Goal: Task Accomplishment & Management: Complete application form

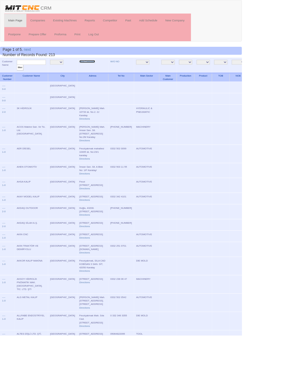
click at [92, 71] on link "New Company" at bounding box center [101, 71] width 18 height 3
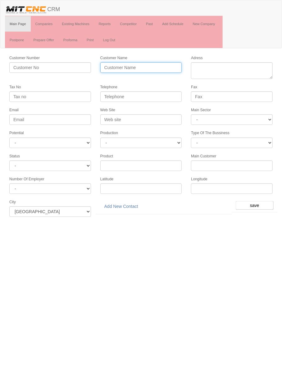
click at [159, 65] on input "Customer Name" at bounding box center [141, 67] width 82 height 11
type input "FAZEM MAKİNE"
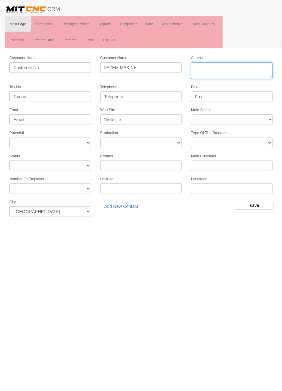
paste textarea "Fevziçakmak Mah., 10762. Sok., No:3G, Karatay, Konya"
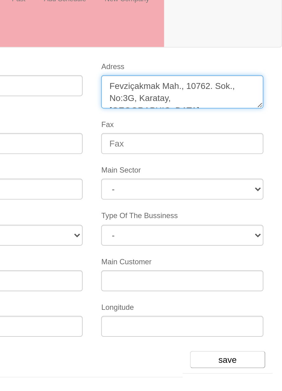
click at [234, 68] on textarea "Adress" at bounding box center [232, 70] width 82 height 17
click at [267, 67] on textarea "Adress" at bounding box center [232, 70] width 82 height 17
click at [209, 74] on textarea "Adress" at bounding box center [232, 70] width 82 height 17
click at [248, 73] on textarea "Adress" at bounding box center [232, 70] width 82 height 17
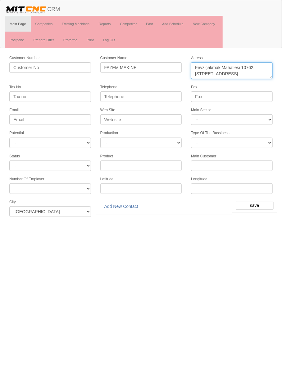
type textarea "Fevziçakmak Mahallesi 10762. Sokak No:3 Karatay"
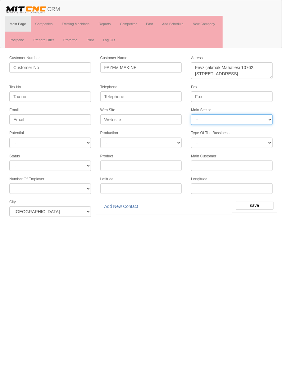
click at [230, 114] on select "- DIE MOLD MACHINERY DEFENCE ELECTRICAL COMPONENTS MEDICAL TOOL MANUFACTURING J…" at bounding box center [232, 119] width 82 height 11
select select "370"
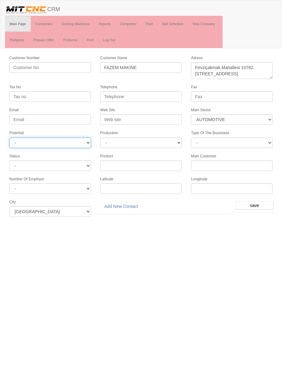
click at [82, 138] on select "- A1 A2 A3 B1 B2 B3 C1 C2 C3" at bounding box center [50, 143] width 82 height 11
select select "6"
click at [257, 201] on input "save" at bounding box center [254, 205] width 38 height 9
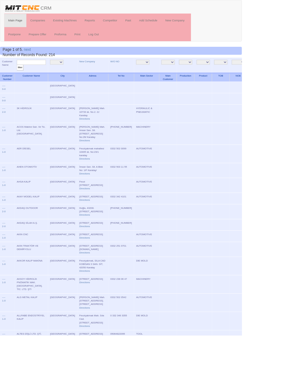
click at [47, 72] on input "text" at bounding box center [37, 73] width 34 height 6
type input "Fazem ma"
click at [20, 76] on input "filter" at bounding box center [24, 79] width 8 height 7
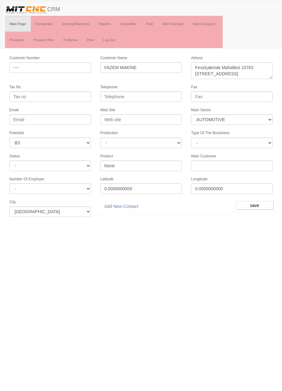
select select "370"
select select "6"
click at [131, 202] on link "Add New Contact" at bounding box center [121, 206] width 42 height 11
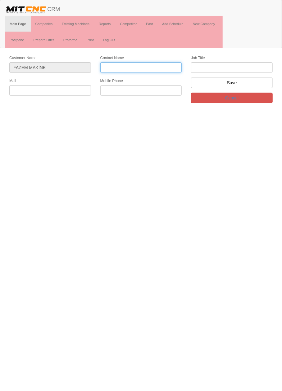
click at [150, 66] on input "Contact Name" at bounding box center [141, 67] width 82 height 11
type input "İbrahim çimen"
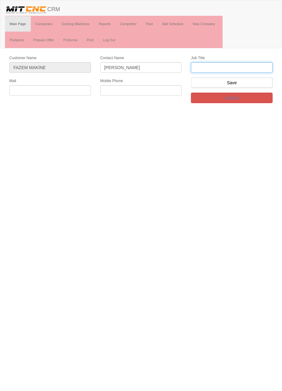
click at [241, 66] on input "text" at bounding box center [232, 67] width 82 height 11
type input "firma ortağı"
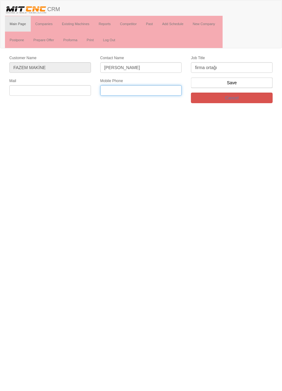
paste input "0 536 397 29 51"
click at [131, 91] on input "0 536 397 29 51" at bounding box center [141, 90] width 82 height 11
click at [124, 90] on input "0 536 397 2951" at bounding box center [141, 90] width 82 height 11
click at [108, 88] on input "0 536 397 2951" at bounding box center [141, 90] width 82 height 11
type input "0536 397 2951"
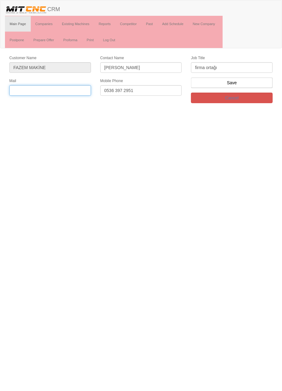
click at [68, 88] on input "text" at bounding box center [50, 90] width 82 height 11
type input "fazemmakine@gmail.com"
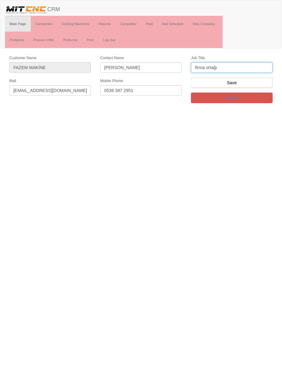
click at [257, 68] on input "firma ortağı" at bounding box center [232, 67] width 82 height 11
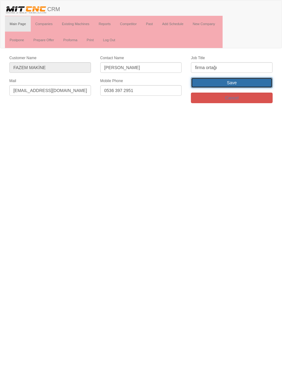
click at [258, 81] on input "Save" at bounding box center [232, 83] width 82 height 11
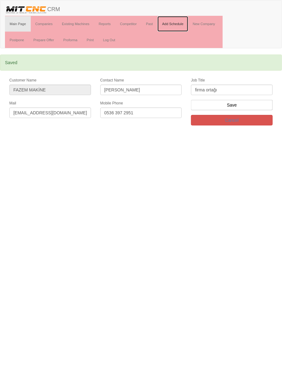
click at [177, 23] on link "Add Schedule" at bounding box center [172, 24] width 31 height 16
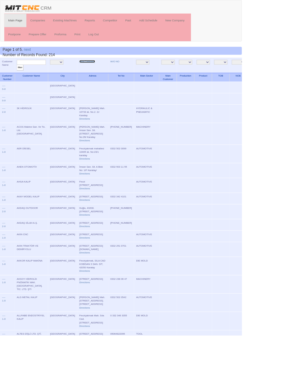
click at [92, 71] on link "New Company" at bounding box center [101, 71] width 18 height 3
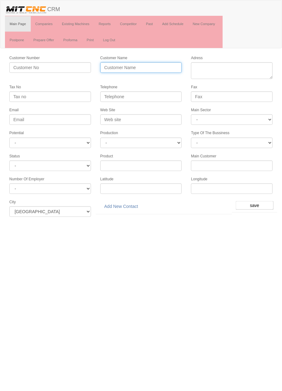
click at [162, 67] on input "Customer Name" at bounding box center [141, 67] width 82 height 11
type input "İPARSAN OTOMOTİV"
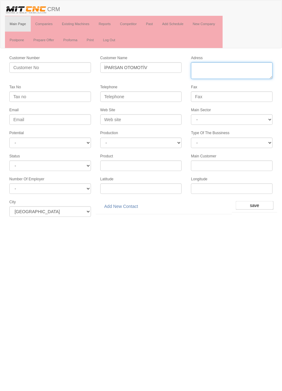
click at [227, 68] on textarea "Adress" at bounding box center [232, 70] width 82 height 17
click at [262, 68] on textarea "Adress" at bounding box center [232, 70] width 82 height 17
click at [245, 71] on textarea "Adress" at bounding box center [232, 70] width 82 height 17
type textarea "[PERSON_NAME][STREET_ADDRESS]"
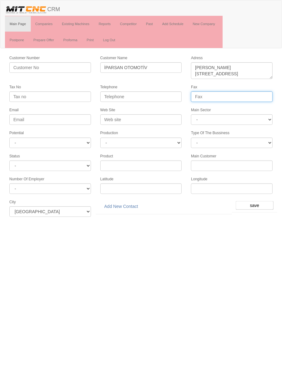
click at [223, 95] on input "Fax" at bounding box center [232, 97] width 82 height 11
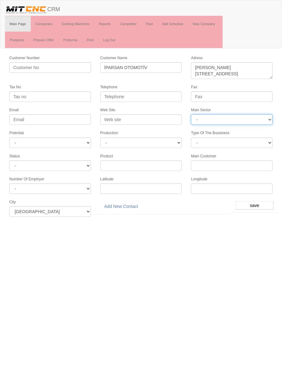
click at [244, 118] on select "- DIE MOLD MACHINERY DEFENCE ELECTRICAL COMPONENTS MEDICAL TOOL MANUFACTURING J…" at bounding box center [232, 119] width 82 height 11
select select "370"
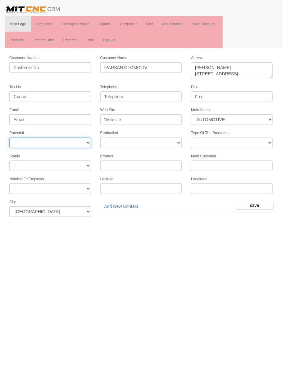
click at [74, 141] on select "- A1 A2 A3 B1 B2 B3 C1 C2 C3" at bounding box center [50, 143] width 82 height 11
select select "6"
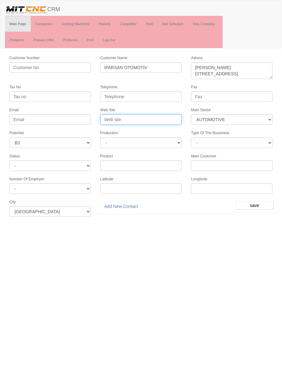
click at [157, 118] on input "Web Site" at bounding box center [141, 119] width 82 height 11
type input "W"
type input "[DOMAIN_NAME]"
click at [256, 201] on input "save" at bounding box center [254, 205] width 38 height 9
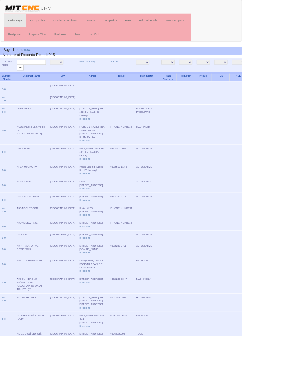
click at [45, 71] on input "text" at bounding box center [37, 73] width 34 height 6
type input "iparsan"
click at [20, 76] on input "filter" at bounding box center [24, 79] width 8 height 7
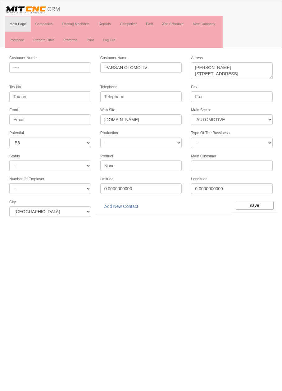
select select "370"
select select "6"
click at [134, 204] on link "Add New Contact" at bounding box center [121, 206] width 42 height 11
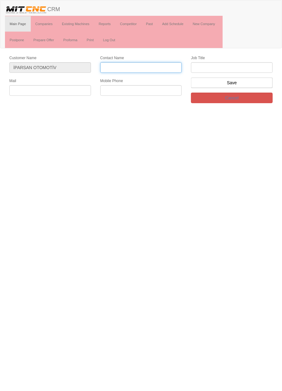
click at [159, 69] on input "Contact Name" at bounding box center [141, 67] width 82 height 11
type input "[PERSON_NAME] Acılar"
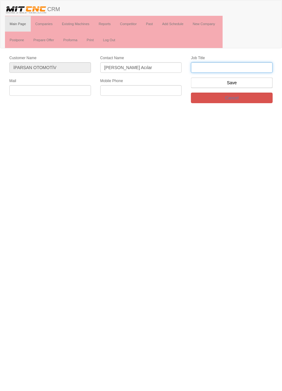
click at [239, 65] on input "text" at bounding box center [232, 67] width 82 height 11
type input "Firma Sahibi"
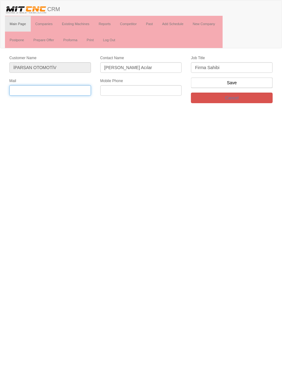
paste input "[EMAIL_ADDRESS][DOMAIN_NAME]"
type input "[EMAIL_ADDRESS][DOMAIN_NAME]"
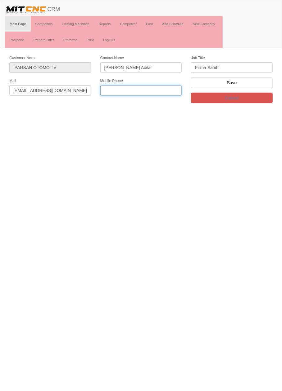
paste input "[PHONE_NUMBER]"
type input "[PHONE_NUMBER]"
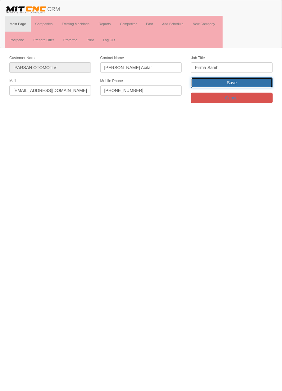
click at [248, 83] on input "Save" at bounding box center [232, 83] width 82 height 11
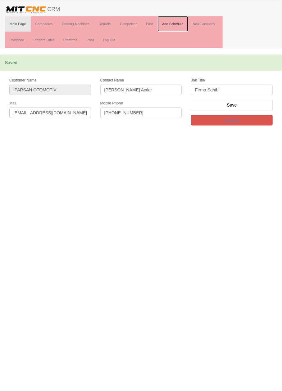
click at [177, 25] on link "Add Schedule" at bounding box center [172, 24] width 31 height 16
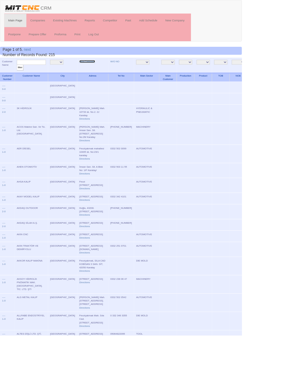
click at [94, 71] on link "New Company" at bounding box center [101, 71] width 18 height 3
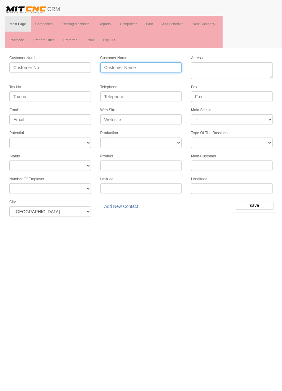
click at [136, 69] on input "Customer Name" at bounding box center [141, 67] width 82 height 11
type input "HSS MAKİNE"
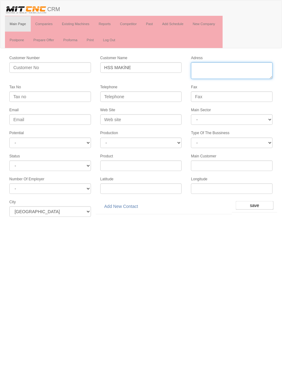
click at [246, 69] on textarea "Adress" at bounding box center [232, 70] width 82 height 17
paste textarea "Fevziçakmak Mhl. 10762 No: 3 / U Karatay"
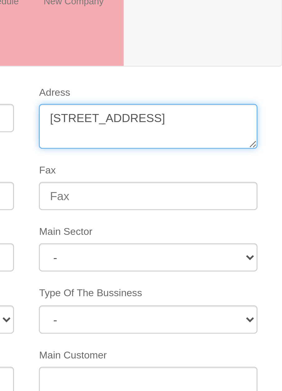
click at [231, 67] on textarea "Adress" at bounding box center [232, 70] width 82 height 17
click at [201, 72] on textarea "Adress" at bounding box center [232, 70] width 82 height 17
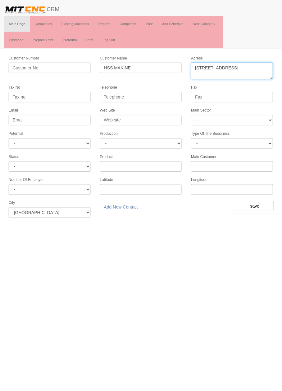
type textarea "Fevziçakmak mahallesi 10762 No: 3 Karatay"
click at [155, 92] on input "Telephone" at bounding box center [141, 97] width 82 height 11
paste input "Fevziçakmak Mhl. 10762 No: 3 / U Karatay"
type input "Fevziçakmak Mhl. 10762 No: 3 / U Karatay"
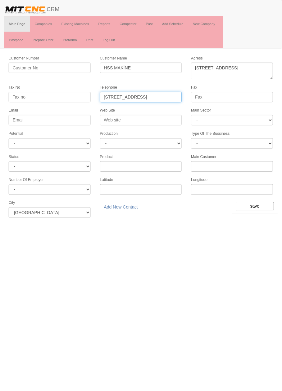
scroll to position [0, 11]
click at [174, 93] on input "Fevziçakmak Mhl. 10762 No: 3 / U Karatay" at bounding box center [141, 97] width 82 height 11
click at [170, 97] on input "Fevziçakmak Mhl. 10762 No: 3 / U Karatay" at bounding box center [141, 97] width 82 height 11
click at [171, 94] on input "Fevziçakmak Mhl. 10762 No: 3 / U Karatay" at bounding box center [141, 97] width 82 height 11
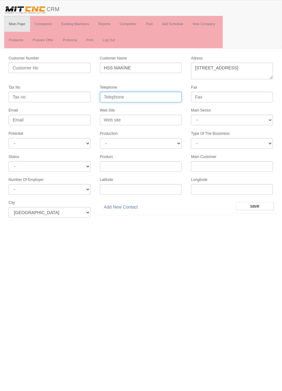
click at [109, 94] on input "Telephone" at bounding box center [141, 97] width 82 height 11
paste input "0 551 1924171"
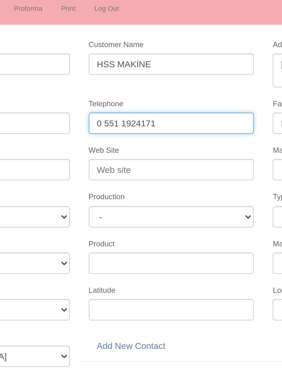
click at [126, 94] on input "0 551 1924171" at bounding box center [141, 97] width 82 height 11
click at [125, 95] on input "0 551 1924171" at bounding box center [141, 97] width 82 height 11
click at [109, 94] on input "0 551 192 4171" at bounding box center [141, 97] width 82 height 11
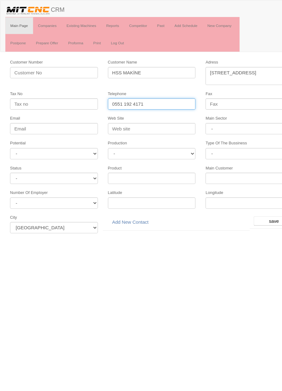
type input "0551 192 4171"
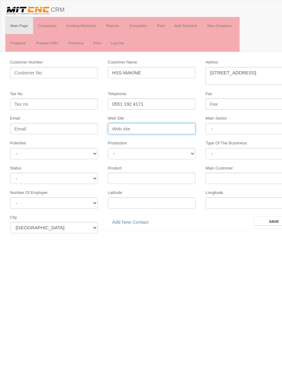
click at [148, 117] on input "Web Site" at bounding box center [141, 119] width 82 height 11
click at [140, 122] on input "Web Site" at bounding box center [141, 119] width 82 height 11
type input "Ww"
type input "www.hssmakine.com"
click at [239, 117] on select "- DIE MOLD MACHINERY DEFENCE ELECTRICAL COMPONENTS MEDICAL TOOL MANUFACTURING J…" at bounding box center [232, 119] width 82 height 11
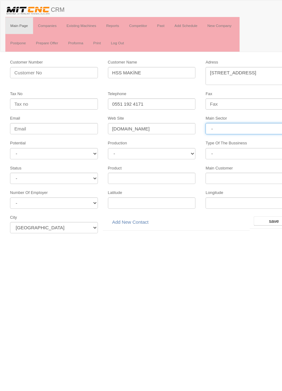
select select "370"
click at [78, 144] on select "- A1 A2 A3 B1 B2 B3 C1 C2 C3" at bounding box center [50, 143] width 82 height 11
select select "6"
click at [254, 202] on input "save" at bounding box center [254, 205] width 38 height 9
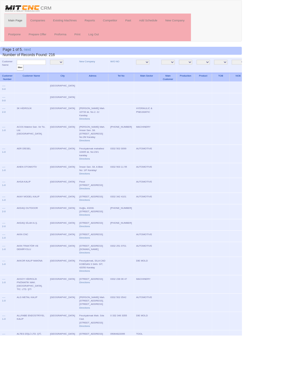
click at [42, 72] on input "text" at bounding box center [37, 73] width 34 height 6
type input "hss"
click at [20, 76] on input "filter" at bounding box center [24, 79] width 8 height 7
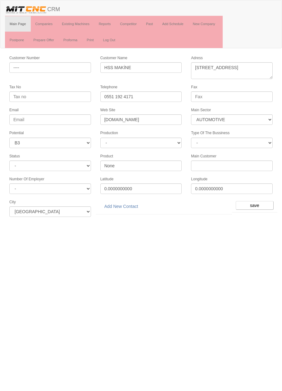
select select "370"
select select "6"
click at [124, 203] on link "Add New Contact" at bounding box center [121, 206] width 42 height 11
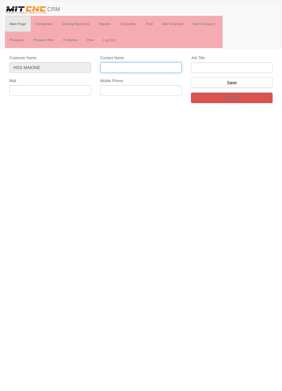
paste input "Ahmet Suna"
type input "Ahmet Suna"
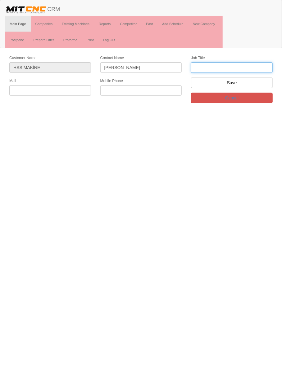
click at [223, 67] on input "text" at bounding box center [232, 67] width 82 height 11
type input "Firma Sahibi"
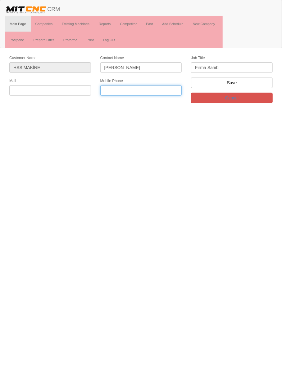
click at [145, 89] on input "text" at bounding box center [141, 90] width 82 height 11
paste input "0 551 1924171"
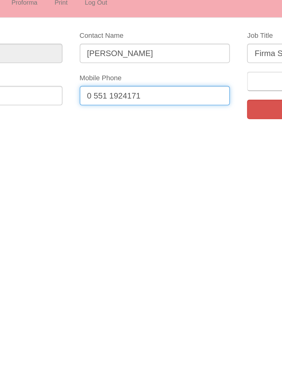
click at [125, 88] on input "0 551 1924171" at bounding box center [141, 90] width 82 height 11
click at [122, 88] on input "0 551 1924171" at bounding box center [141, 90] width 82 height 11
click at [125, 90] on input "0 551 1924171" at bounding box center [141, 90] width 82 height 11
click at [124, 91] on input "0 551 1924171" at bounding box center [141, 90] width 82 height 11
click at [105, 88] on input "0 551 192 4171" at bounding box center [141, 90] width 82 height 11
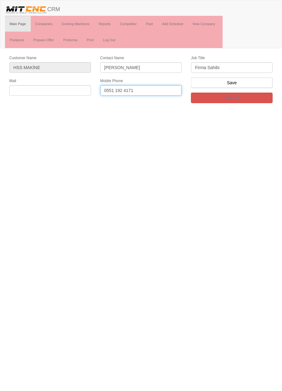
type input "0551 192 4171"
click at [69, 90] on input "text" at bounding box center [50, 90] width 82 height 11
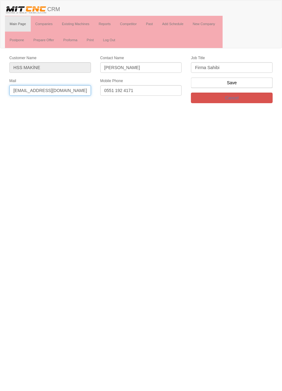
type input "İnfo@hssmakine.com"
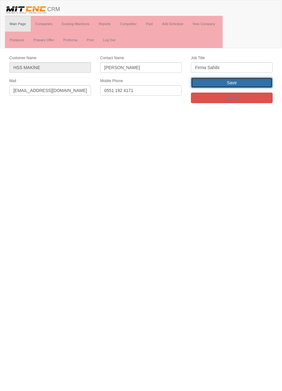
click at [248, 82] on input "Save" at bounding box center [232, 83] width 82 height 11
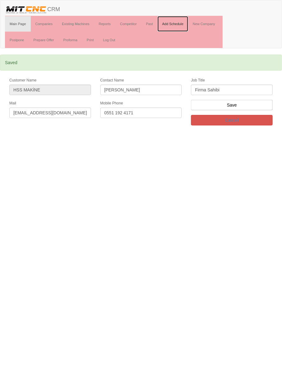
click at [180, 23] on link "Add Schedule" at bounding box center [172, 24] width 31 height 16
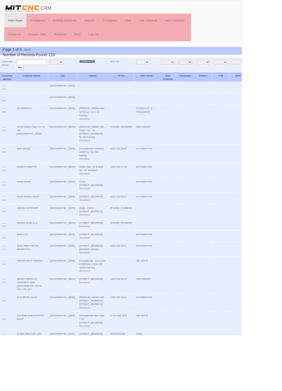
click at [93, 71] on link "New Company" at bounding box center [101, 71] width 18 height 3
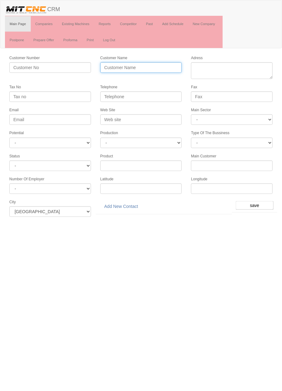
click at [150, 68] on input "Customer Name" at bounding box center [141, 67] width 82 height 11
type input "d"
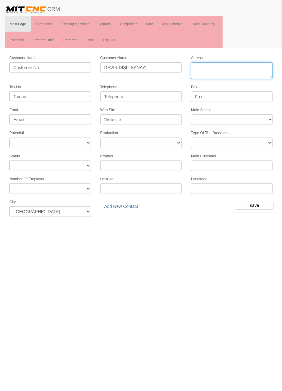
click at [239, 64] on textarea "Adress" at bounding box center [232, 70] width 82 height 17
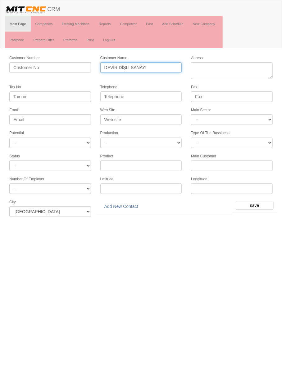
click at [169, 69] on input "DEVİR DİŞLİ SANAYİ" at bounding box center [141, 67] width 82 height 11
type input "DEVİR DİŞLİ"
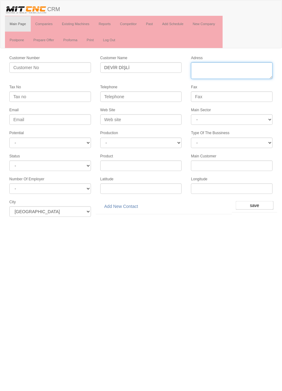
click at [249, 68] on textarea "Adress" at bounding box center [232, 70] width 82 height 17
paste textarea "Horozluhan Mh. Kocaova Sk. No:33/35 Selçuklu"
click at [226, 66] on textarea "Adress" at bounding box center [232, 70] width 82 height 17
click at [229, 65] on textarea "Adress" at bounding box center [232, 70] width 82 height 17
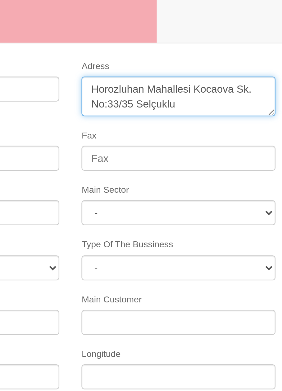
click at [243, 67] on textarea "Adress" at bounding box center [232, 70] width 82 height 17
click at [264, 68] on textarea "Adress" at bounding box center [232, 70] width 82 height 17
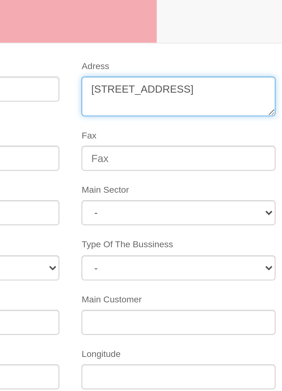
click at [247, 72] on textarea "Adress" at bounding box center [232, 70] width 82 height 17
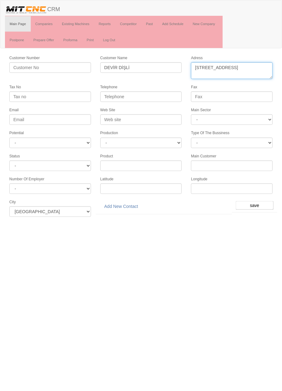
type textarea "Horozluhan Mahallesi kocaova sokak No:33/35 Selçuklu"
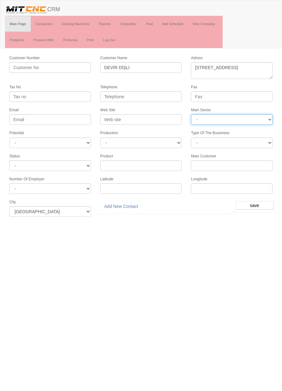
click at [251, 121] on select "- DIE MOLD MACHINERY DEFENCE ELECTRICAL COMPONENTS MEDICAL TOOL MANUFACTURING J…" at bounding box center [232, 119] width 82 height 11
select select "370"
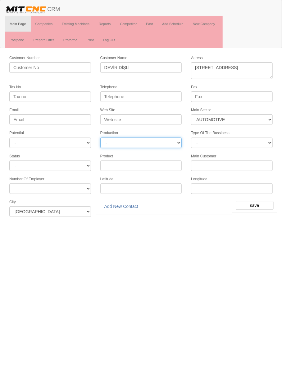
click at [172, 143] on select "-" at bounding box center [141, 143] width 82 height 11
click at [74, 141] on select "- A1 A2 A3 B1 B2 B3 C1 C2 C3" at bounding box center [50, 143] width 82 height 11
select select "6"
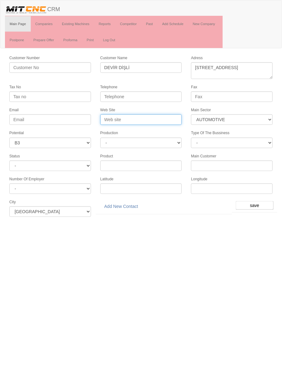
click at [153, 118] on input "Web Site" at bounding box center [141, 119] width 82 height 11
type input "www.devirdisli.com"
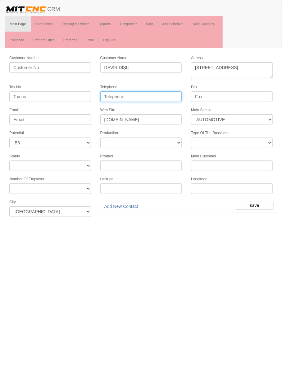
click at [161, 95] on input "Telephone" at bounding box center [141, 97] width 82 height 11
paste input "03322481834"
type input "03322481834"
click at [254, 203] on input "save" at bounding box center [254, 205] width 38 height 9
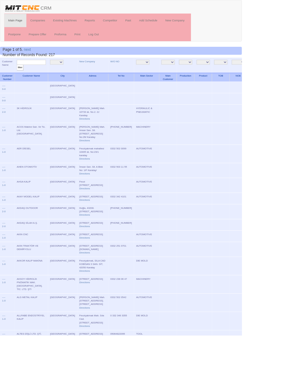
click at [48, 71] on input "text" at bounding box center [37, 73] width 34 height 6
type input "Devir"
click at [20, 76] on input "filter" at bounding box center [24, 79] width 8 height 7
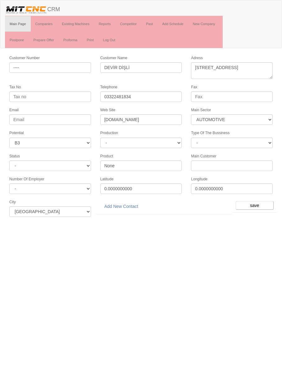
select select "370"
select select "6"
click at [131, 203] on link "Add New Contact" at bounding box center [121, 206] width 42 height 11
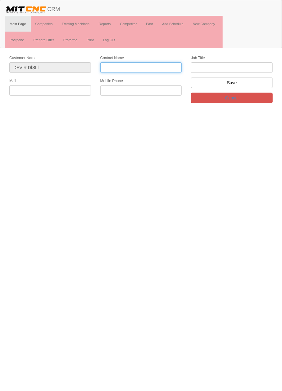
click at [155, 65] on input "Contact Name" at bounding box center [141, 67] width 82 height 11
type input "Yusuf Çanak"
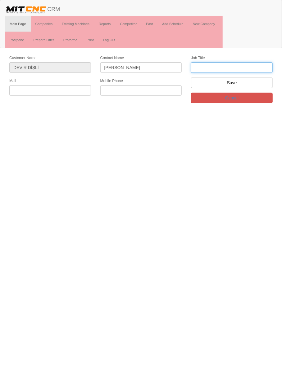
click at [259, 69] on input "text" at bounding box center [232, 67] width 82 height 11
type input "Genel Müdür"
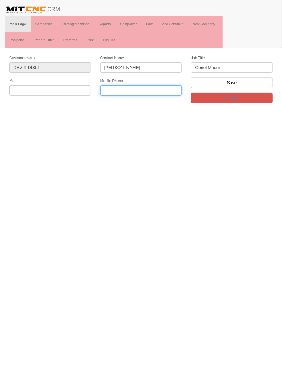
click at [160, 88] on input "text" at bounding box center [141, 90] width 82 height 11
paste input "+905065691080"
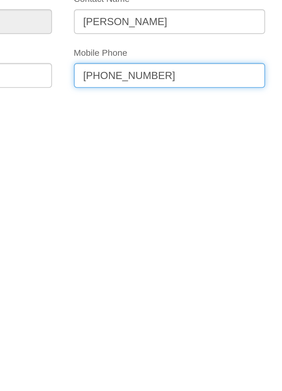
click at [126, 90] on input "+905065691080" at bounding box center [141, 90] width 82 height 11
click at [120, 89] on input "+90506569 1080" at bounding box center [141, 90] width 82 height 11
click at [109, 89] on input "+90506 569 1080" at bounding box center [141, 90] width 82 height 11
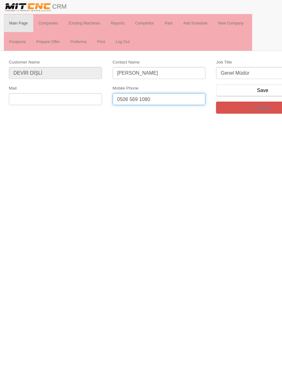
type input "0506 569 1080"
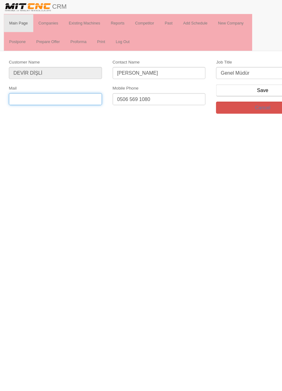
paste input "[EMAIL_ADDRESS][DOMAIN_NAME]"
type input "[EMAIL_ADDRESS][DOMAIN_NAME]"
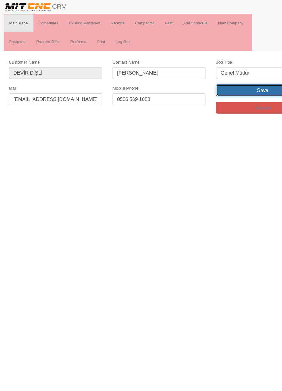
click at [228, 82] on input "Save" at bounding box center [232, 83] width 82 height 11
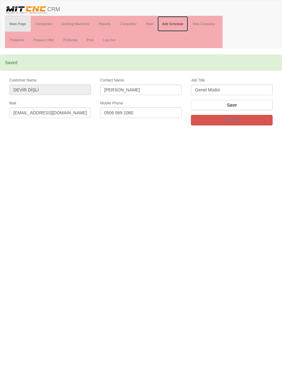
click at [174, 23] on link "Add Schedule" at bounding box center [172, 24] width 31 height 16
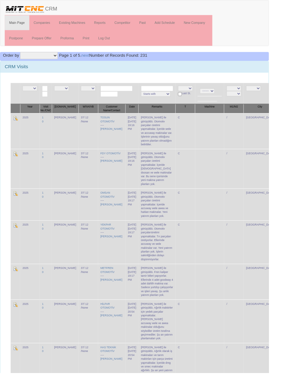
click at [49, 58] on select "Company Company Desc Mark 1 Mark 1 Desc Mark 2 Mark 2 Desc Salesman Salesman De…" at bounding box center [40, 58] width 39 height 7
click at [117, 90] on input "text" at bounding box center [122, 93] width 34 height 6
type input "Altes"
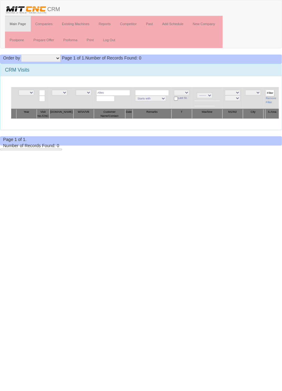
click at [117, 91] on input "Altes" at bounding box center [113, 93] width 34 height 6
click at [121, 99] on link "ALTE S DİŞLİ LTD. ŞTİ" at bounding box center [117, 101] width 49 height 7
type input "ALTES DİŞLİ LTD. ŞTİ"
click at [268, 92] on input "Filter" at bounding box center [270, 93] width 9 height 7
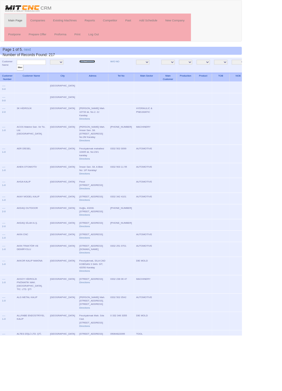
click at [93, 70] on link "New Company" at bounding box center [101, 71] width 18 height 3
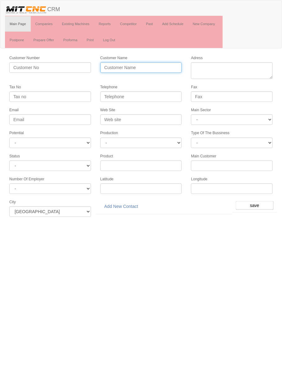
click at [140, 65] on input "Customer Name" at bounding box center [141, 67] width 82 height 11
type input "Naz"
type input "NAZ OTOMOTİV"
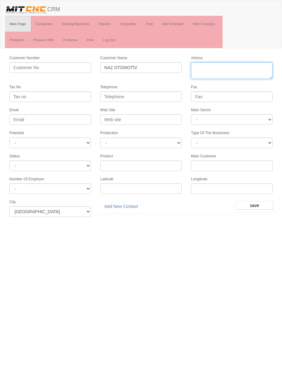
click at [237, 66] on textarea "Adress" at bounding box center [232, 70] width 82 height 17
paste textarea "Fevziçakmak, 10563. Sk. No:29, 42050 Karatay/Konya"
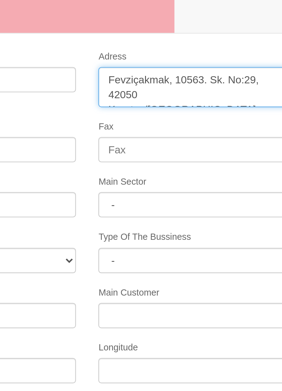
click at [225, 67] on textarea "Adress" at bounding box center [232, 70] width 82 height 17
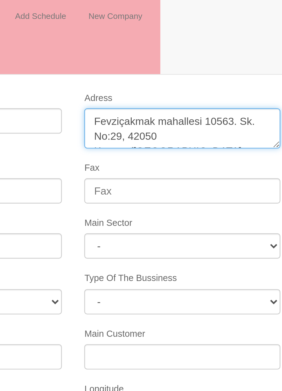
click at [263, 67] on textarea "Adress" at bounding box center [232, 70] width 82 height 17
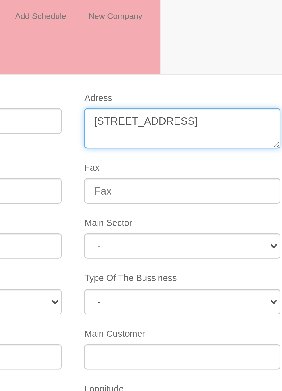
click at [210, 73] on textarea "Adress" at bounding box center [232, 70] width 82 height 17
click at [221, 73] on textarea "Adress" at bounding box center [232, 70] width 82 height 17
click at [242, 74] on textarea "Adress" at bounding box center [232, 70] width 82 height 17
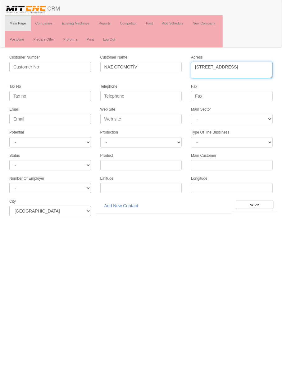
type textarea "Fevziçakmak mahallesi 10563. sokak No:29 Karatay"
click at [249, 119] on select "- DIE MOLD MACHINERY DEFENCE ELECTRICAL COMPONENTS MEDICAL TOOL MANUFACTURING J…" at bounding box center [232, 119] width 82 height 11
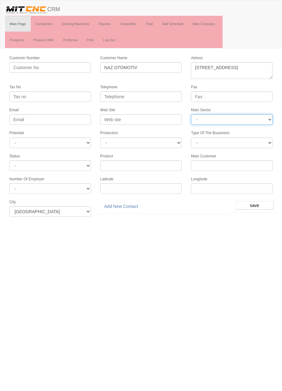
select select "370"
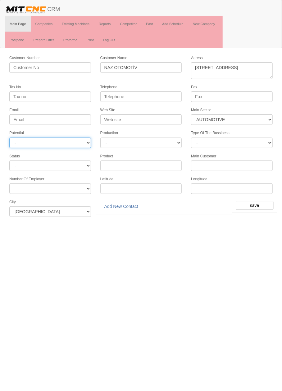
click at [78, 142] on select "- A1 A2 A3 B1 B2 B3 C1 C2 C3" at bounding box center [50, 143] width 82 height 11
select select "6"
click at [257, 201] on input "save" at bounding box center [254, 205] width 38 height 9
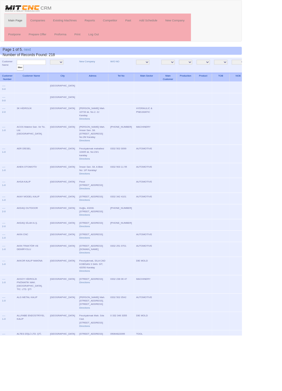
click at [34, 70] on input "text" at bounding box center [37, 73] width 34 height 6
type input "Nazo"
click at [20, 76] on input "filter" at bounding box center [24, 79] width 8 height 7
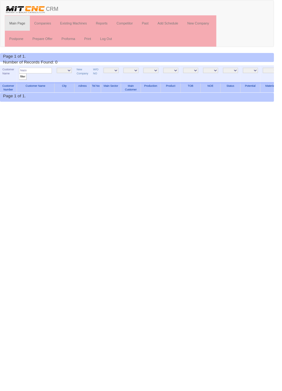
click at [39, 74] on input "Nazo" at bounding box center [37, 73] width 34 height 6
type input "Naz o"
click at [20, 76] on input "filter" at bounding box center [24, 79] width 8 height 7
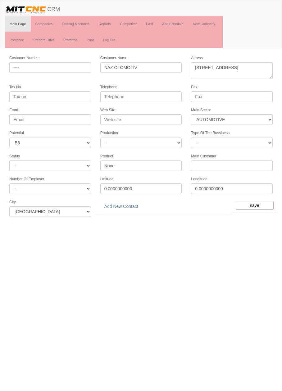
select select "370"
select select "6"
click at [122, 203] on link "Add New Contact" at bounding box center [121, 206] width 42 height 11
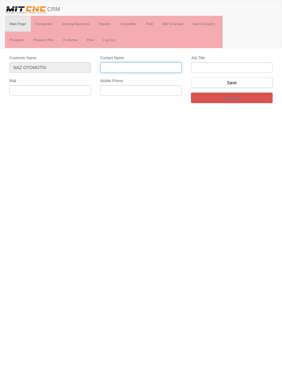
click at [160, 65] on input "Contact Name" at bounding box center [141, 67] width 82 height 11
type input "[PERSON_NAME]"
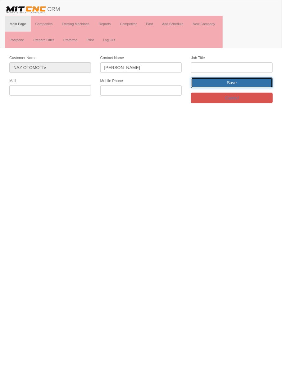
click at [252, 78] on input "Save" at bounding box center [232, 83] width 82 height 11
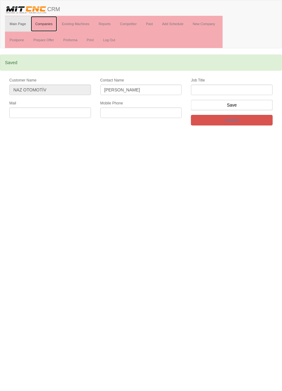
click at [41, 16] on link "Companies" at bounding box center [44, 24] width 27 height 16
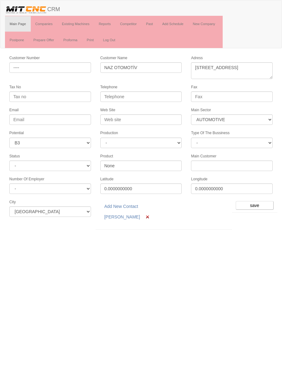
select select "370"
select select "6"
click at [123, 214] on link "Mustafa Çelik" at bounding box center [122, 217] width 44 height 11
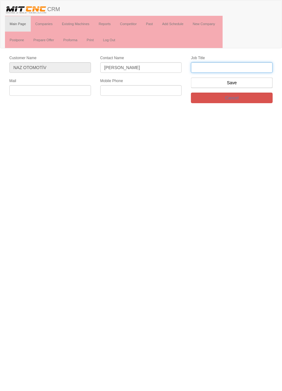
click at [232, 66] on input "text" at bounding box center [232, 67] width 82 height 11
type input "Firma Sahibi"
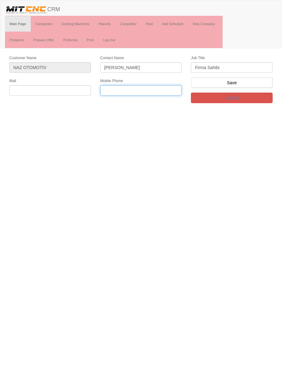
click at [158, 87] on input "text" at bounding box center [141, 90] width 82 height 11
click at [149, 90] on input "0533" at bounding box center [141, 90] width 82 height 11
click at [159, 90] on input "0533 748" at bounding box center [141, 90] width 82 height 11
type input "0533 748 4699"
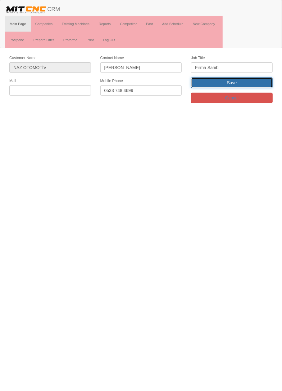
click at [251, 81] on input "Save" at bounding box center [232, 83] width 82 height 11
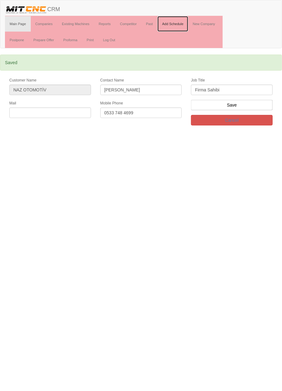
click at [178, 22] on link "Add Schedule" at bounding box center [172, 24] width 31 height 16
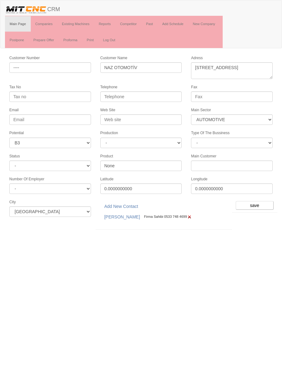
select select "370"
select select "6"
click at [259, 201] on input "save" at bounding box center [254, 205] width 38 height 9
select select "370"
select select "6"
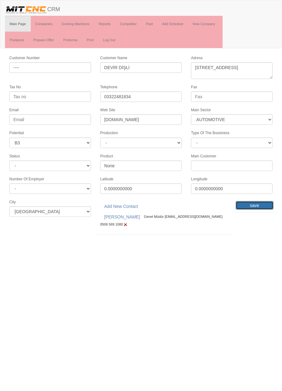
click at [257, 201] on input "save" at bounding box center [254, 205] width 38 height 9
select select "370"
select select "6"
click at [257, 201] on input "save" at bounding box center [254, 205] width 38 height 9
select select "370"
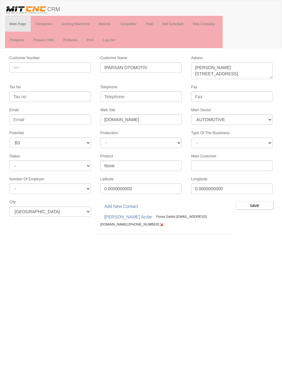
select select "6"
click at [256, 202] on input "save" at bounding box center [254, 205] width 38 height 9
select select "370"
select select "6"
click at [256, 201] on input "save" at bounding box center [254, 205] width 38 height 9
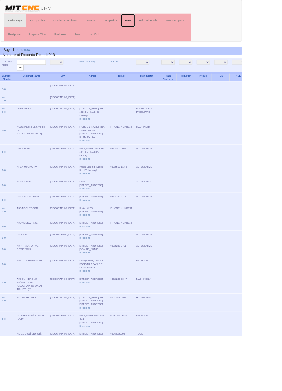
click at [151, 23] on link "Past" at bounding box center [149, 24] width 16 height 16
